Goal: Information Seeking & Learning: Learn about a topic

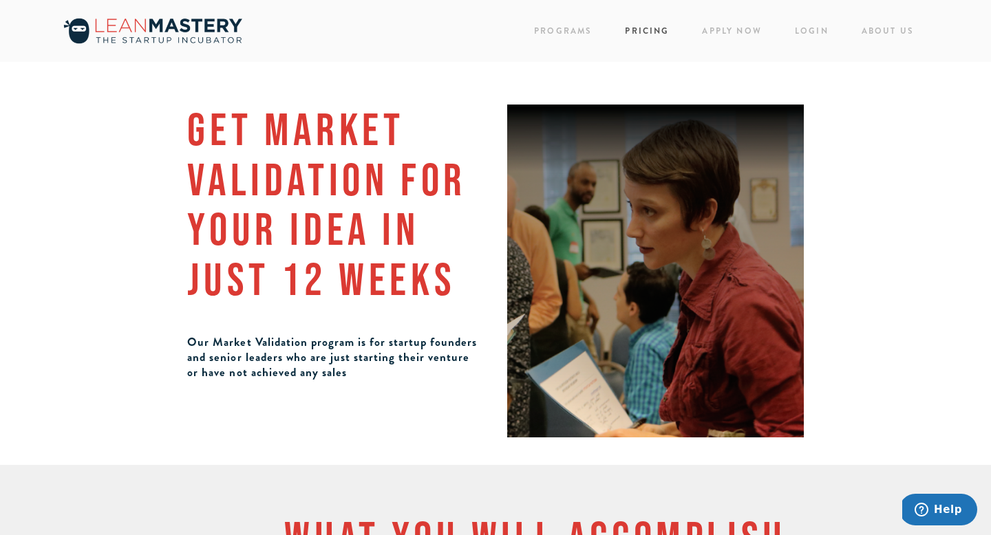
click at [639, 28] on link "Pricing" at bounding box center [647, 31] width 44 height 19
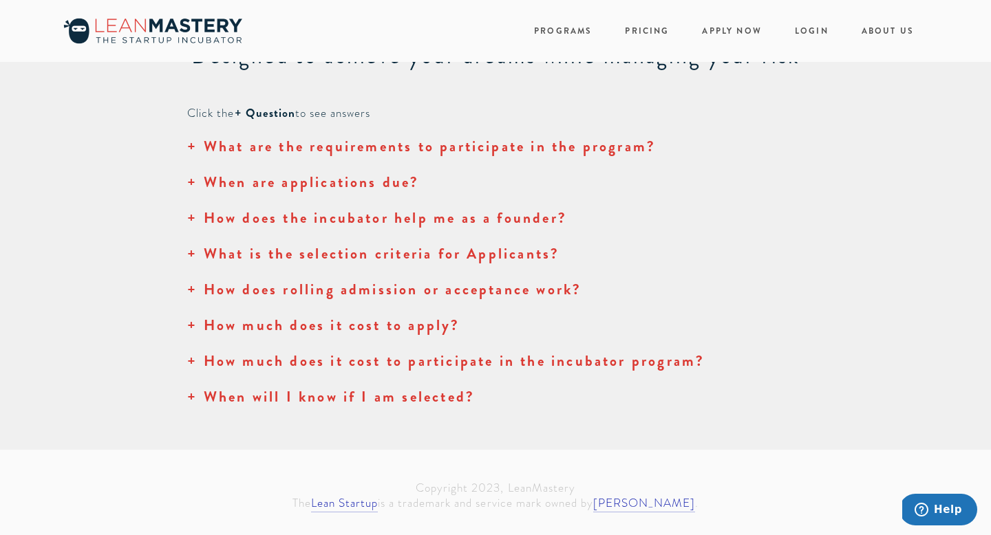
scroll to position [1559, 0]
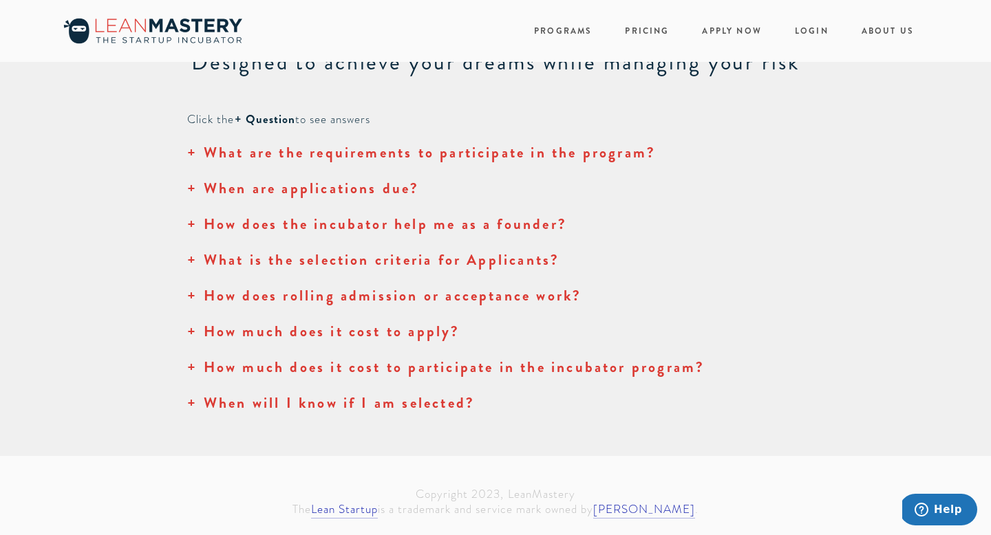
click at [330, 328] on strong "+ How much does it cost to apply?" at bounding box center [323, 331] width 272 height 21
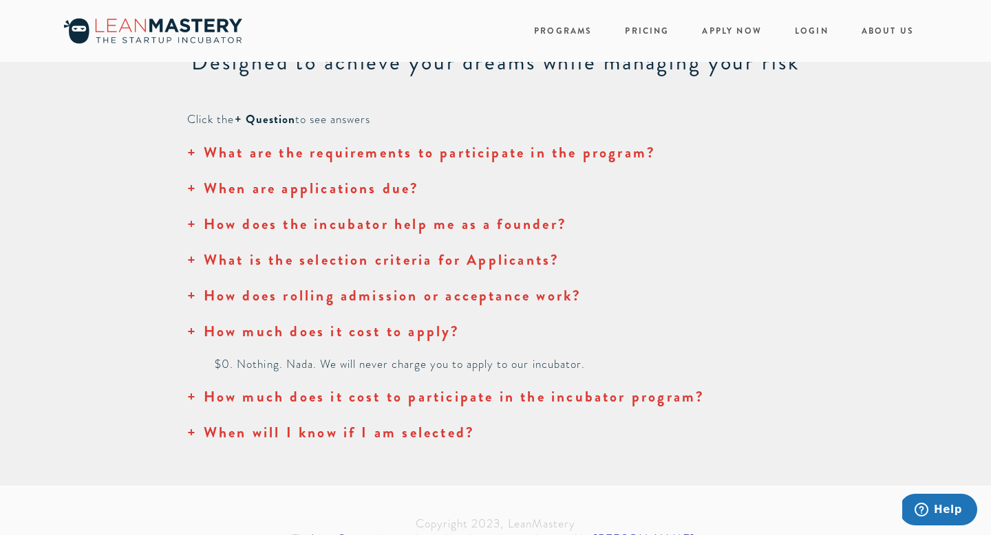
click at [330, 329] on strong "+ How much does it cost to apply?" at bounding box center [323, 331] width 272 height 21
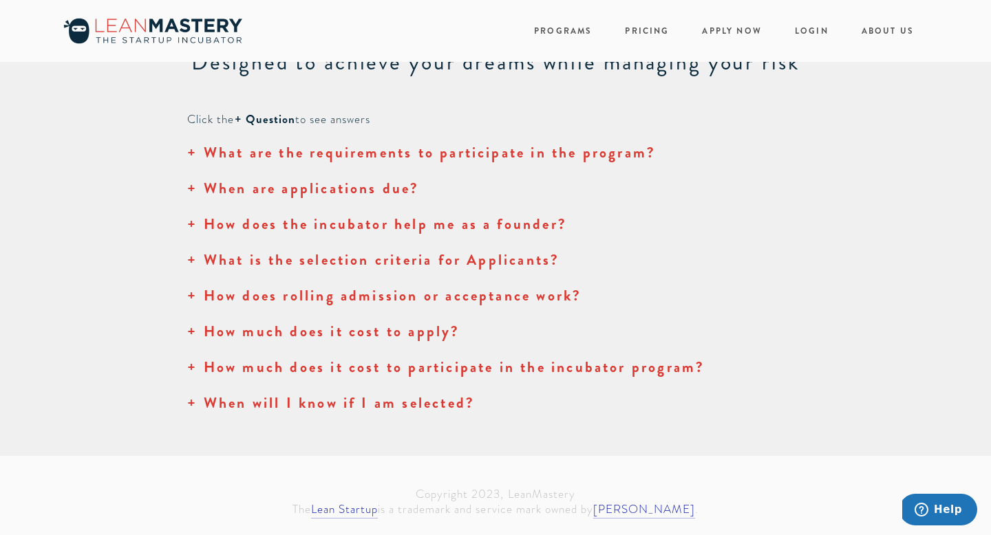
scroll to position [1561, 0]
click at [319, 368] on strong "+ How much does it cost to participate in the incubator program?" at bounding box center [445, 366] width 517 height 21
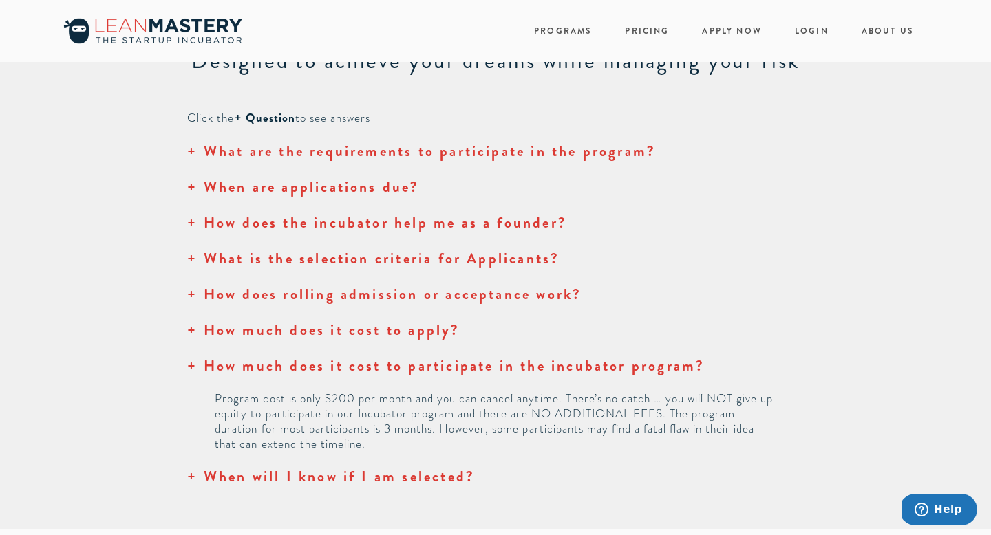
click at [319, 368] on strong "+ How much does it cost to participate in the incubator program?" at bounding box center [445, 366] width 517 height 21
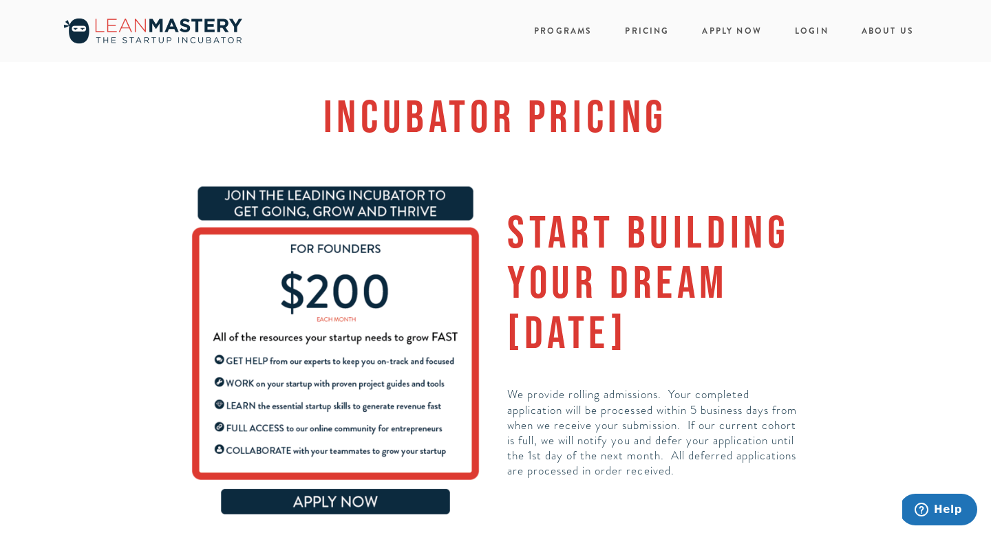
scroll to position [0, 0]
